Goal: Information Seeking & Learning: Learn about a topic

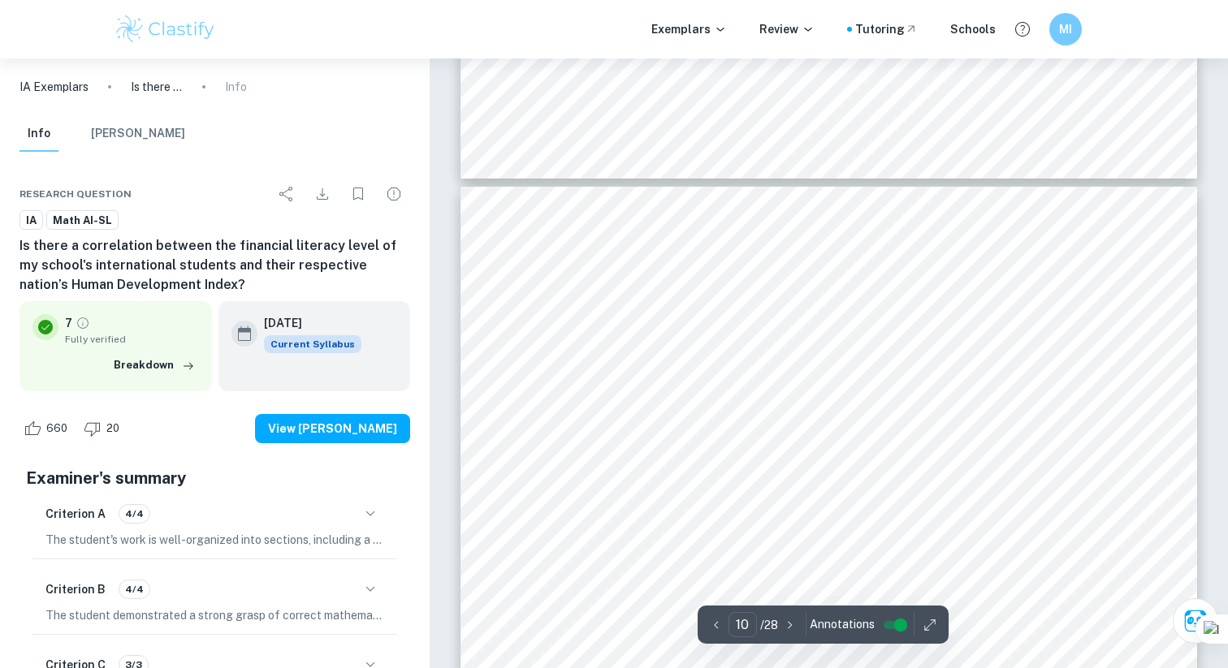
scroll to position [8981, 0]
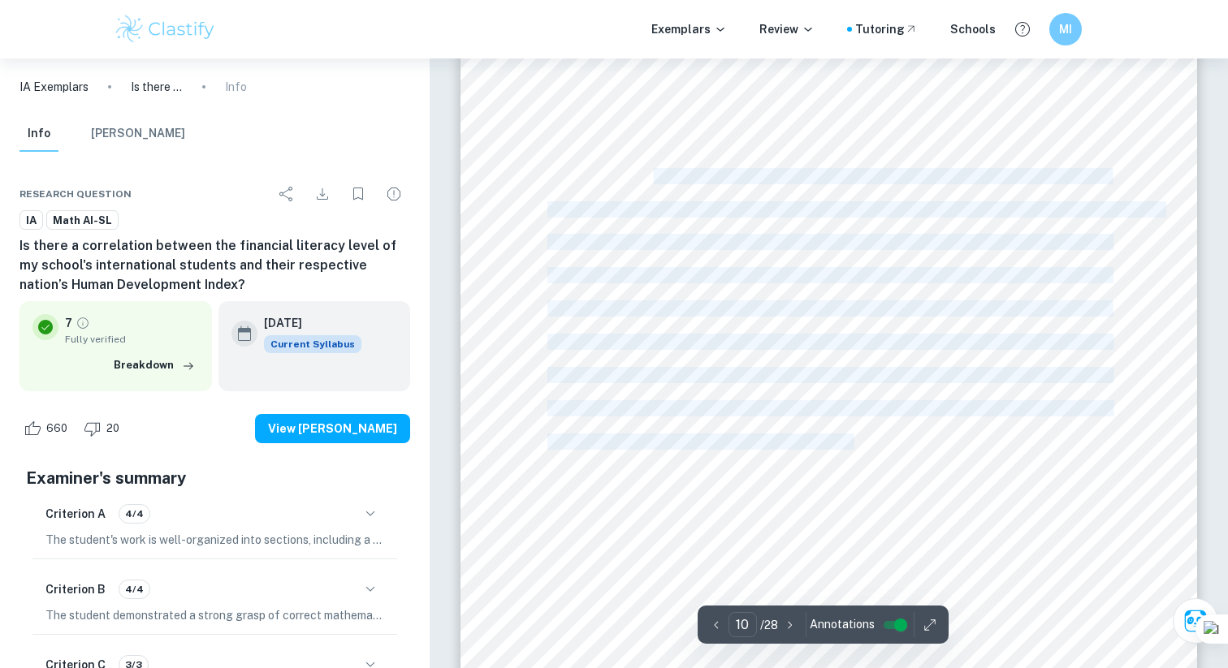
drag, startPoint x: 651, startPoint y: 173, endPoint x: 851, endPoint y: 449, distance: 341.3
click at [851, 449] on div "Vietnam 0.703 7 Vietnam 0.703 11 [GEOGRAPHIC_DATA] 0.713 11 Bahamas 0.812 9 Hun…" at bounding box center [828, 342] width 737 height 953
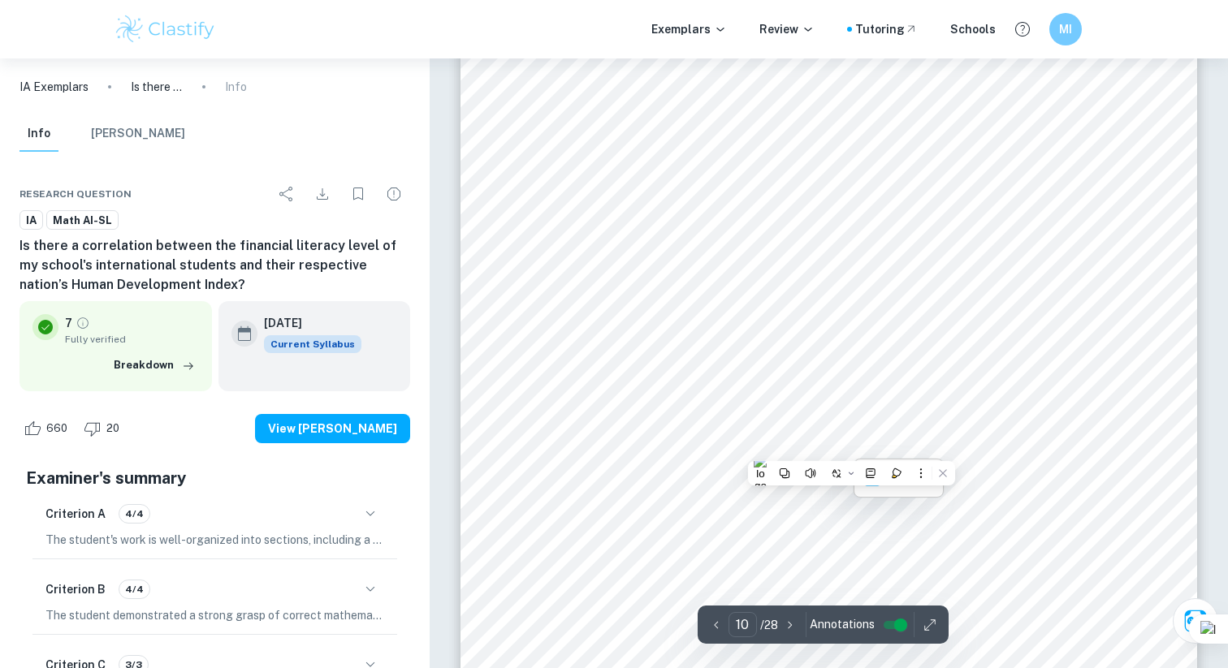
click at [895, 452] on div "Vietnam 0.703 7 Vietnam 0.703 11 [GEOGRAPHIC_DATA] 0.713 11 Bahamas 0.812 9 Hun…" at bounding box center [828, 342] width 737 height 953
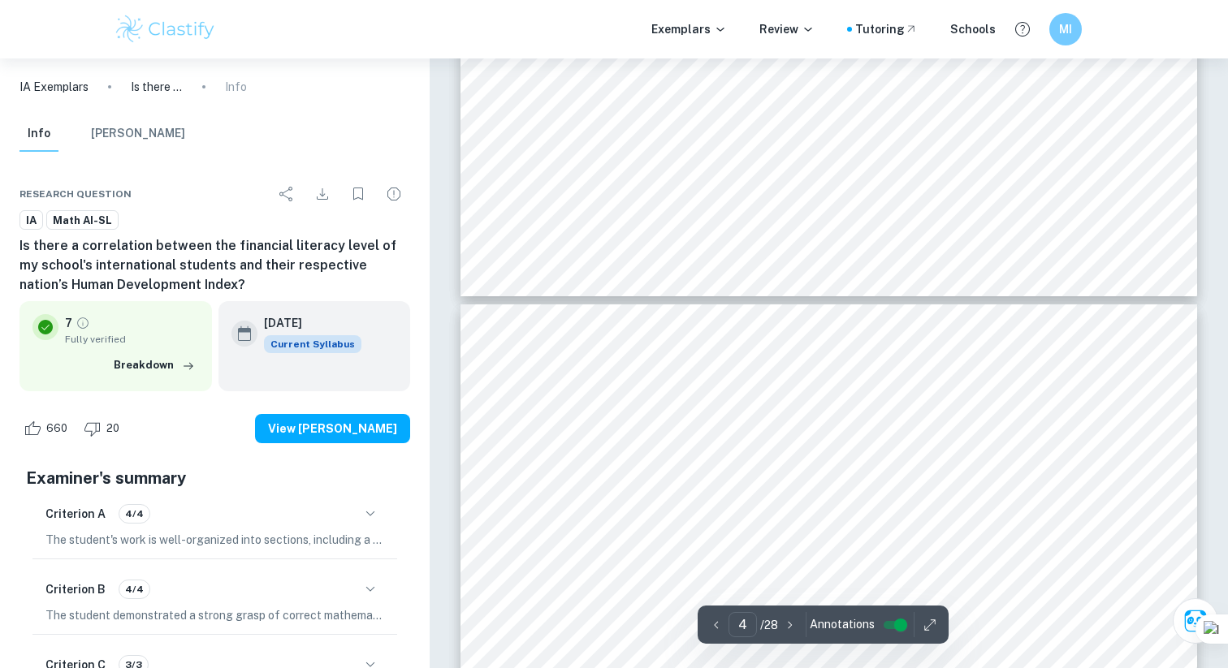
scroll to position [3331, 0]
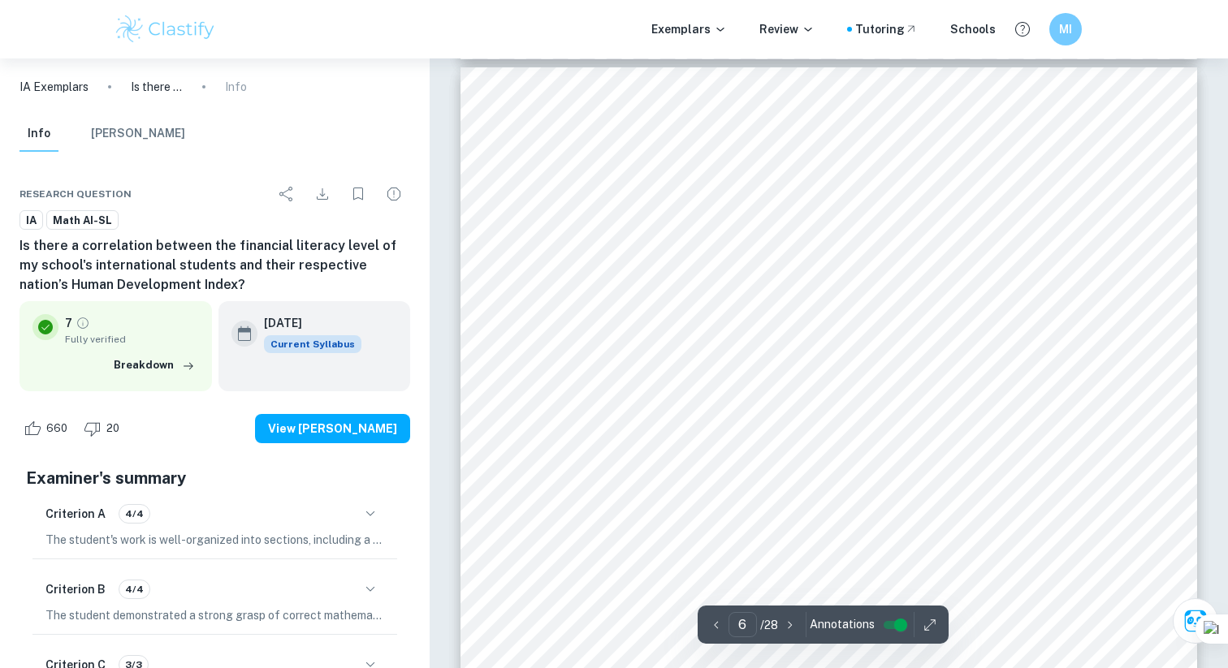
type input "7"
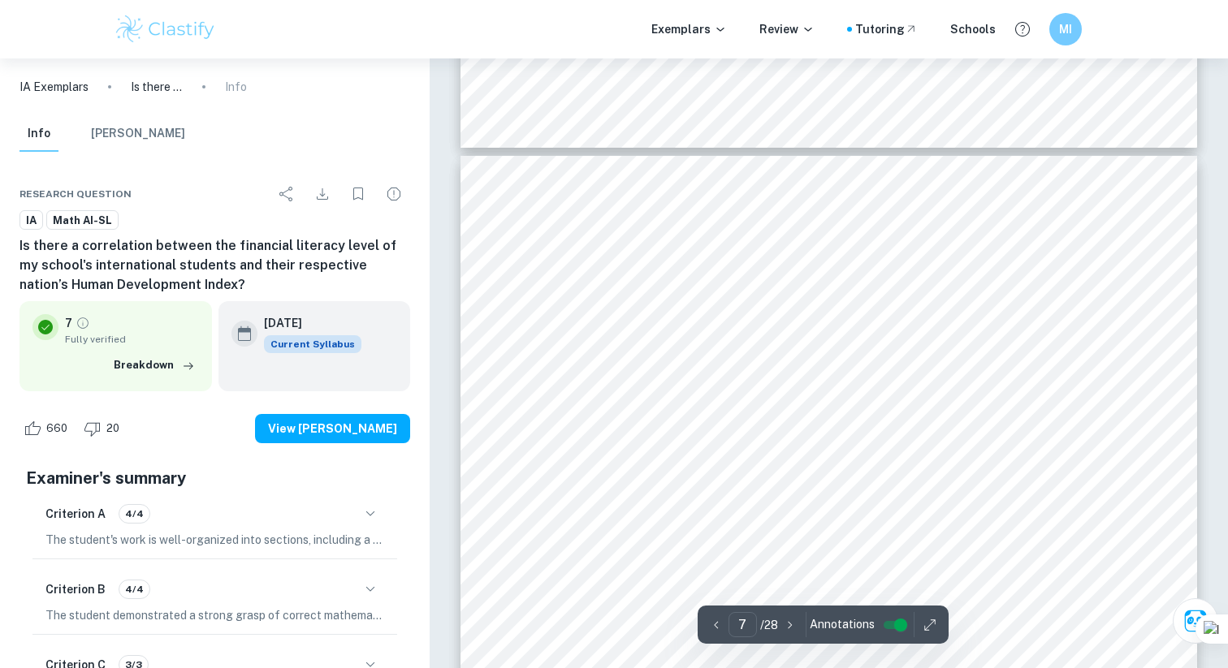
scroll to position [5625, 0]
